Goal: Obtain resource: Download file/media

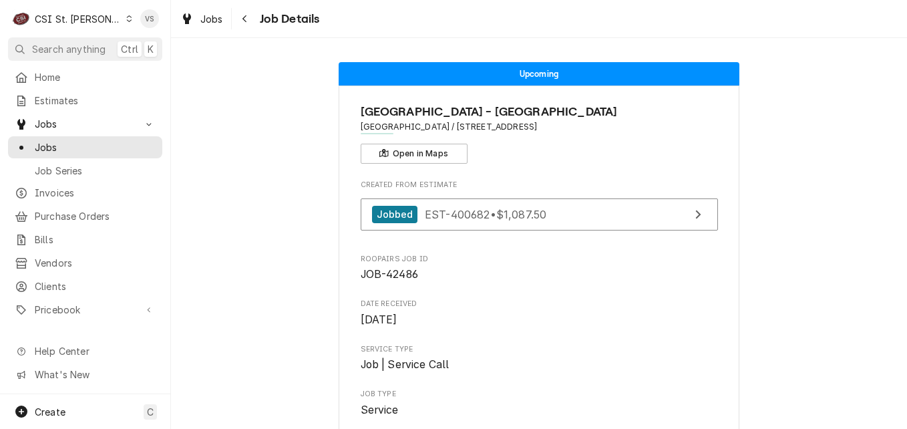
scroll to position [1403, 0]
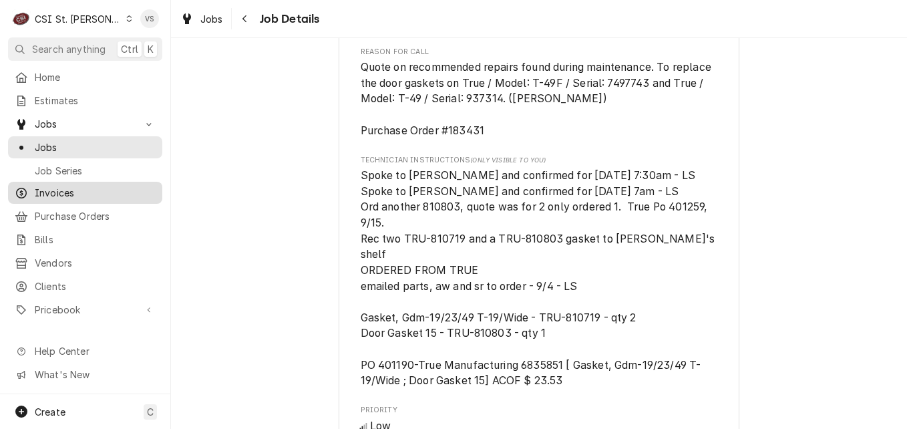
click at [58, 187] on span "Invoices" at bounding box center [95, 193] width 121 height 14
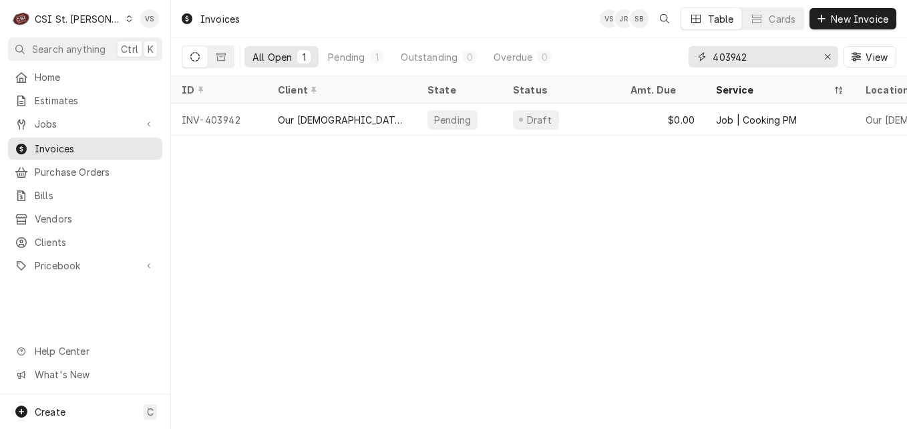
drag, startPoint x: 749, startPoint y: 57, endPoint x: 727, endPoint y: 53, distance: 23.1
click at [727, 53] on input "403942" at bounding box center [763, 56] width 100 height 21
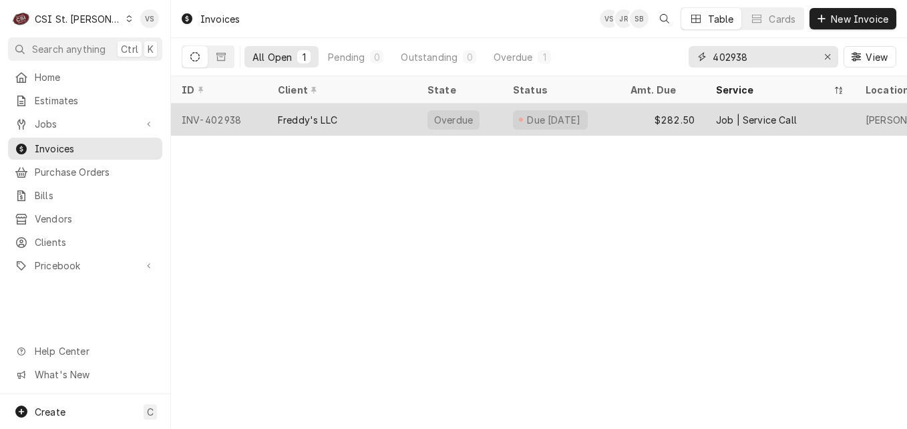
type input "402938"
click at [360, 115] on div "Freddy's LLC" at bounding box center [342, 120] width 150 height 32
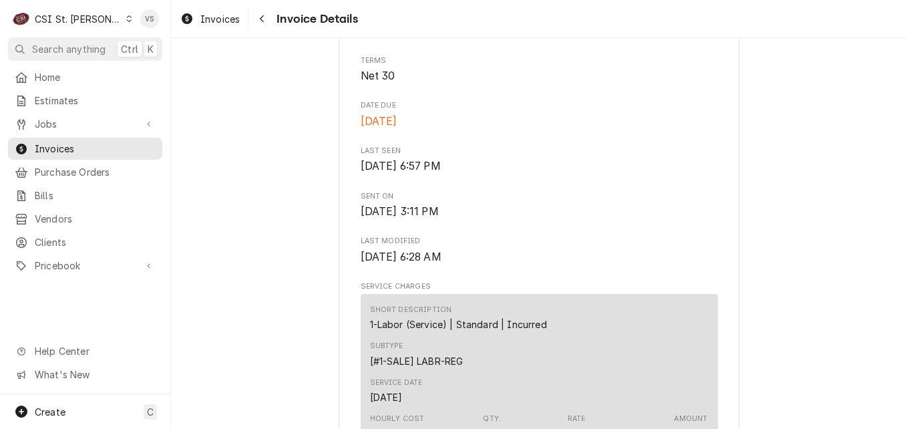
scroll to position [2378, 0]
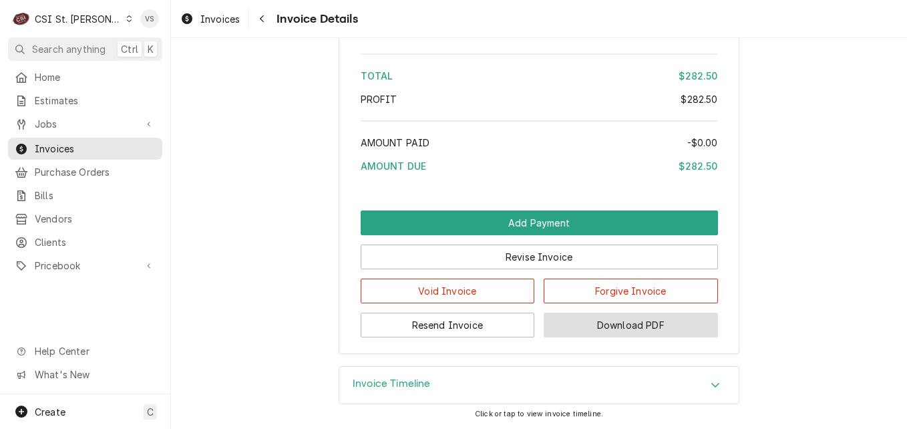
click at [621, 329] on button "Download PDF" at bounding box center [631, 325] width 174 height 25
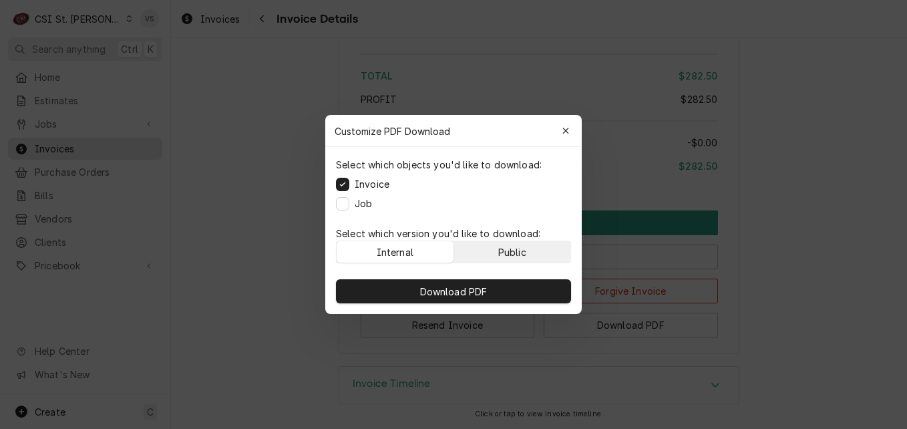
click at [521, 245] on div "Public" at bounding box center [512, 252] width 28 height 14
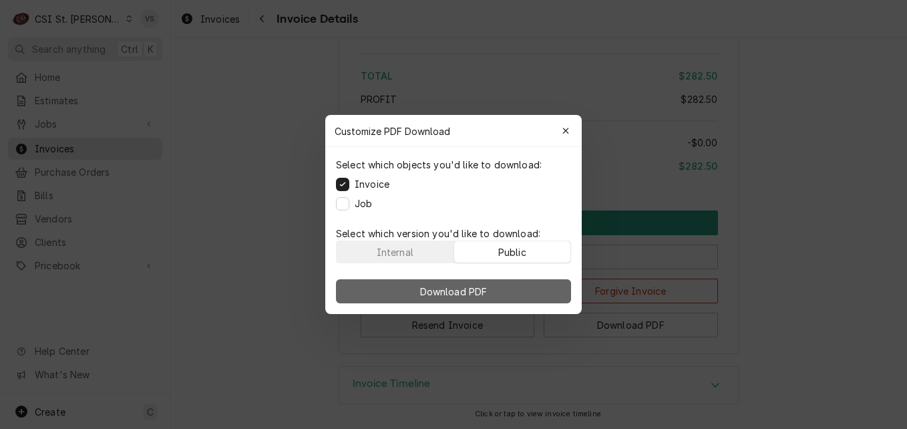
click at [510, 293] on button "Download PDF" at bounding box center [453, 291] width 235 height 24
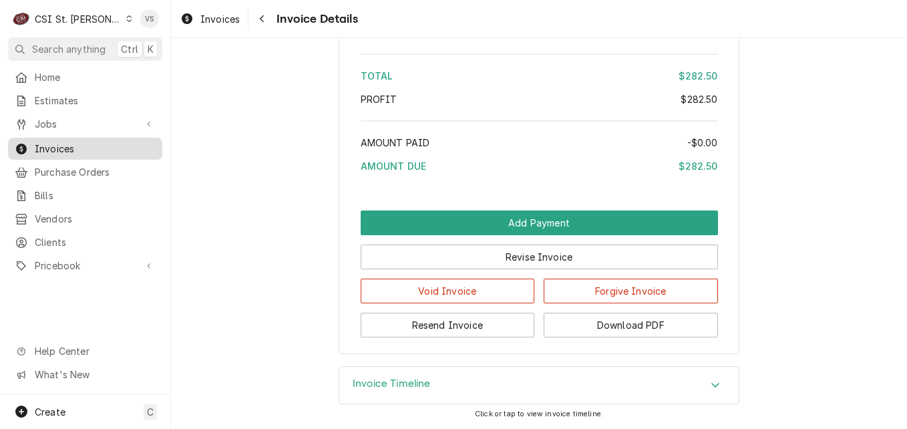
click at [106, 143] on span "Invoices" at bounding box center [95, 149] width 121 height 14
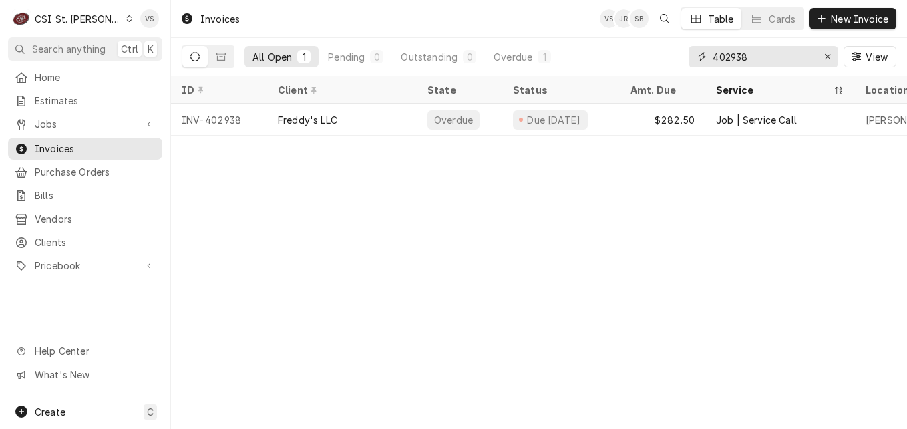
drag, startPoint x: 753, startPoint y: 55, endPoint x: 731, endPoint y: 55, distance: 22.0
click at [731, 55] on input "402938" at bounding box center [763, 56] width 100 height 21
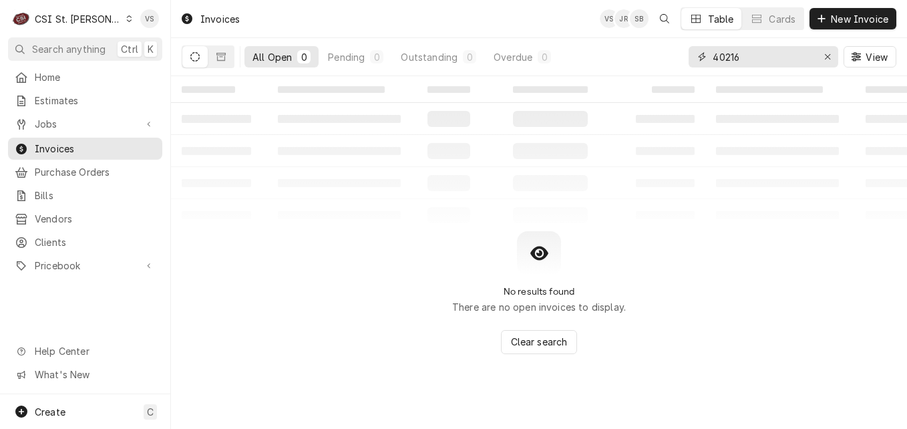
click at [731, 59] on input "40216" at bounding box center [763, 56] width 100 height 21
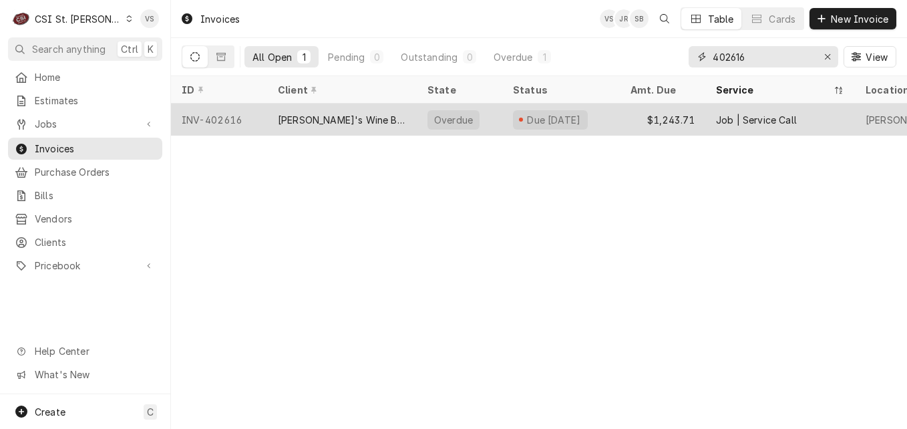
type input "402616"
click at [330, 122] on div "Sasha's Wine Bar STL (ACH)" at bounding box center [342, 120] width 128 height 14
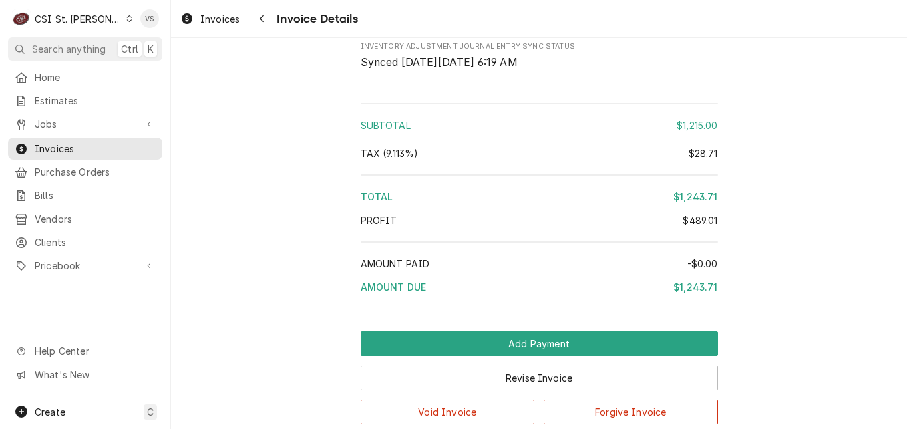
scroll to position [3379, 0]
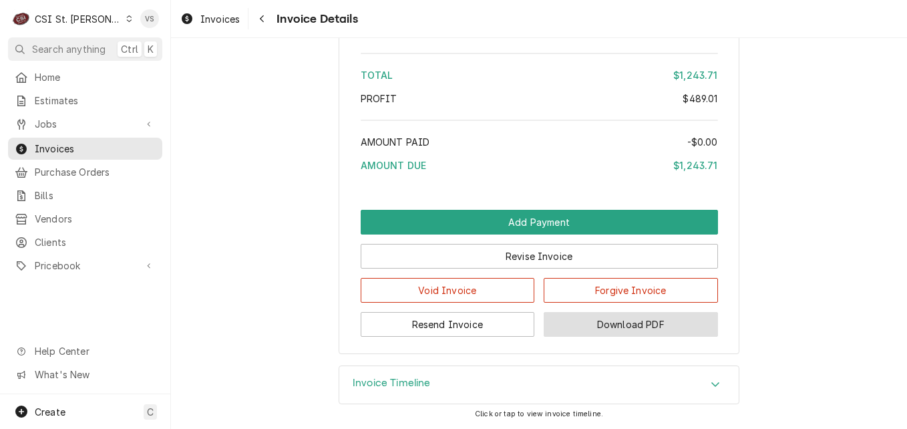
click at [591, 323] on button "Download PDF" at bounding box center [631, 324] width 174 height 25
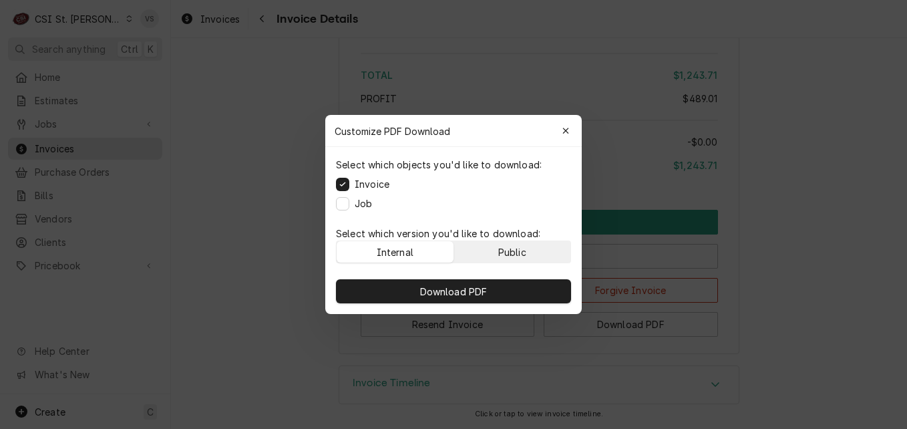
click at [522, 255] on div "Public" at bounding box center [512, 252] width 28 height 14
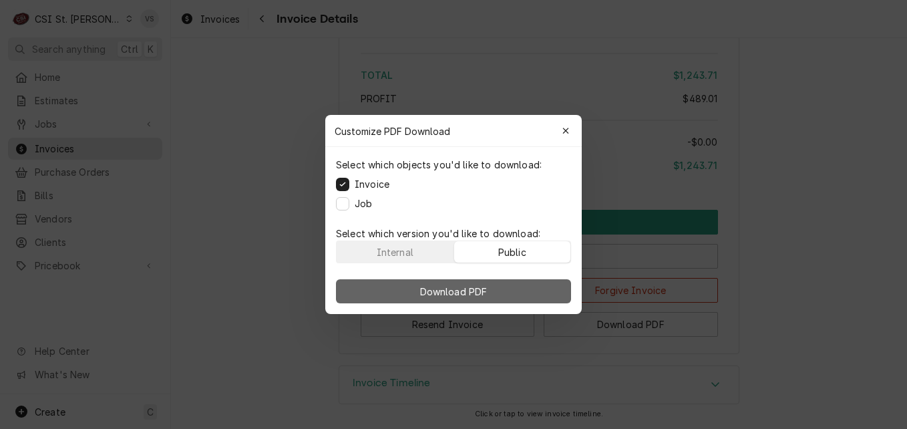
click at [528, 290] on button "Download PDF" at bounding box center [453, 291] width 235 height 24
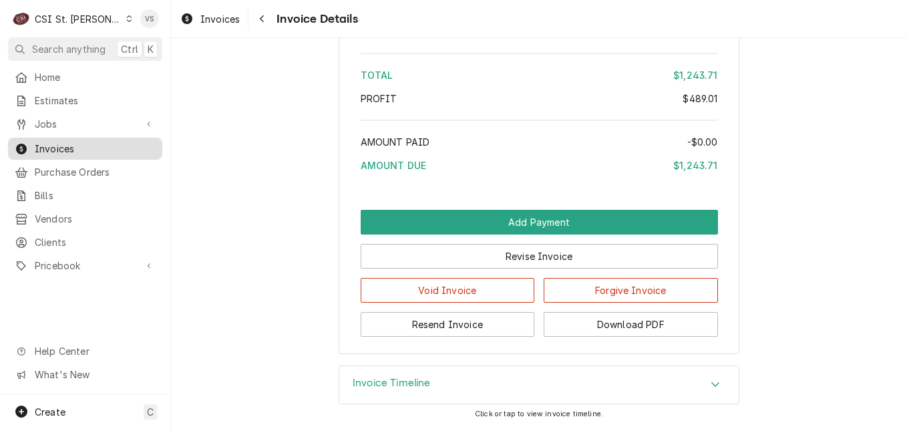
click at [76, 142] on span "Invoices" at bounding box center [95, 149] width 121 height 14
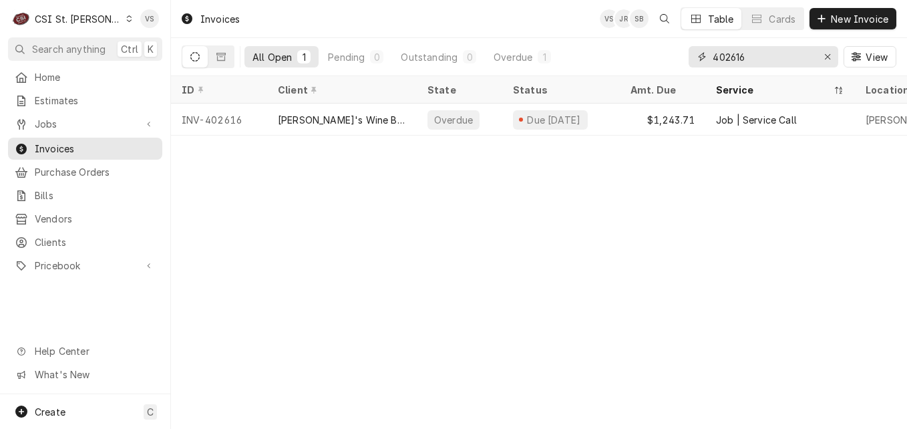
drag, startPoint x: 755, startPoint y: 53, endPoint x: 690, endPoint y: 58, distance: 65.0
click at [690, 58] on div "402616" at bounding box center [764, 56] width 150 height 21
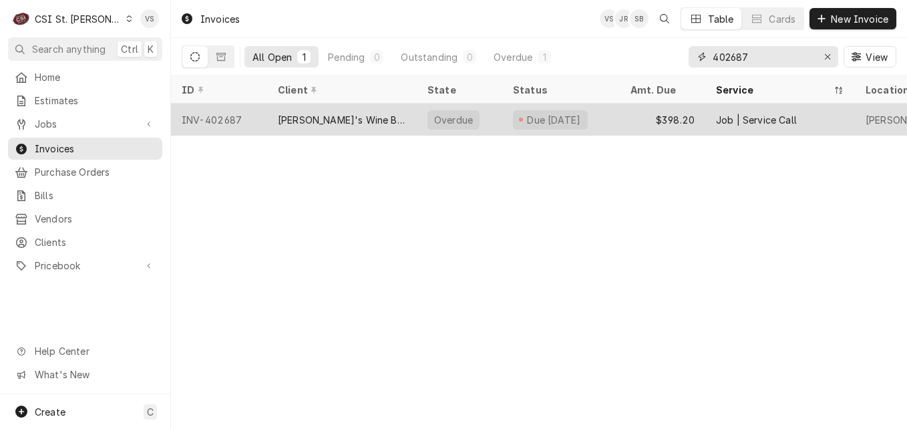
type input "402687"
click at [327, 117] on div "[PERSON_NAME]'s Wine Bar STL (ACH)" at bounding box center [342, 120] width 128 height 14
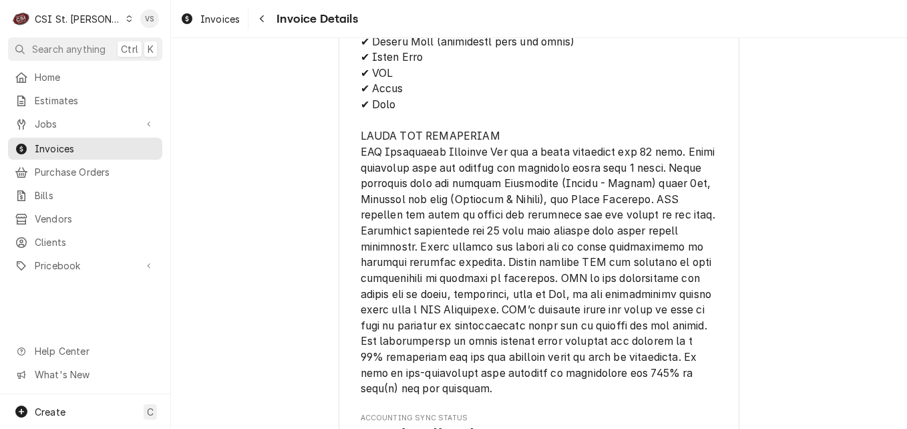
scroll to position [2786, 0]
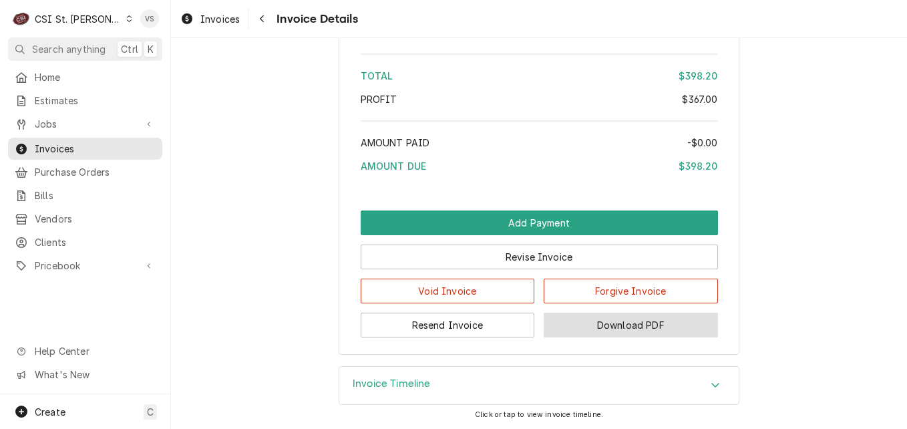
click at [578, 323] on button "Download PDF" at bounding box center [631, 325] width 174 height 25
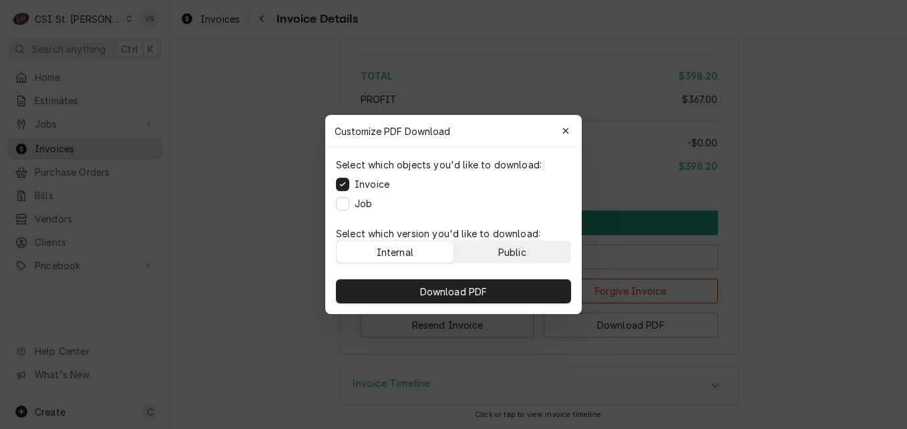
click at [529, 252] on button "Public" at bounding box center [512, 251] width 117 height 21
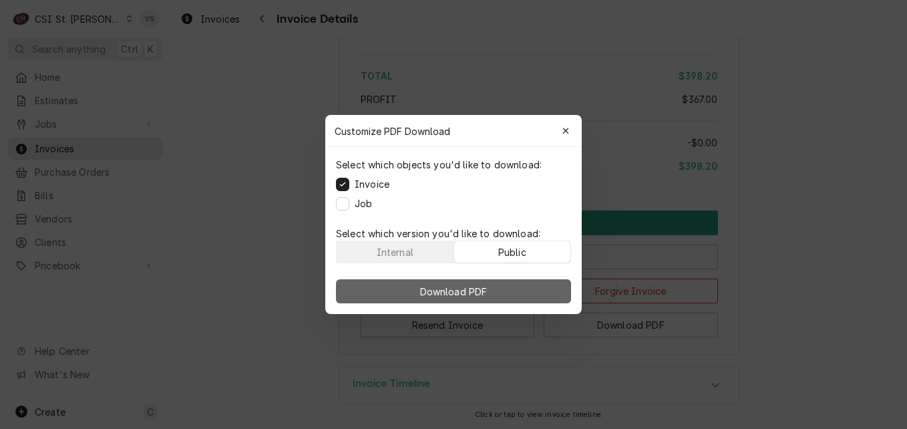
click at [534, 295] on button "Download PDF" at bounding box center [453, 291] width 235 height 24
